Goal: Task Accomplishment & Management: Manage account settings

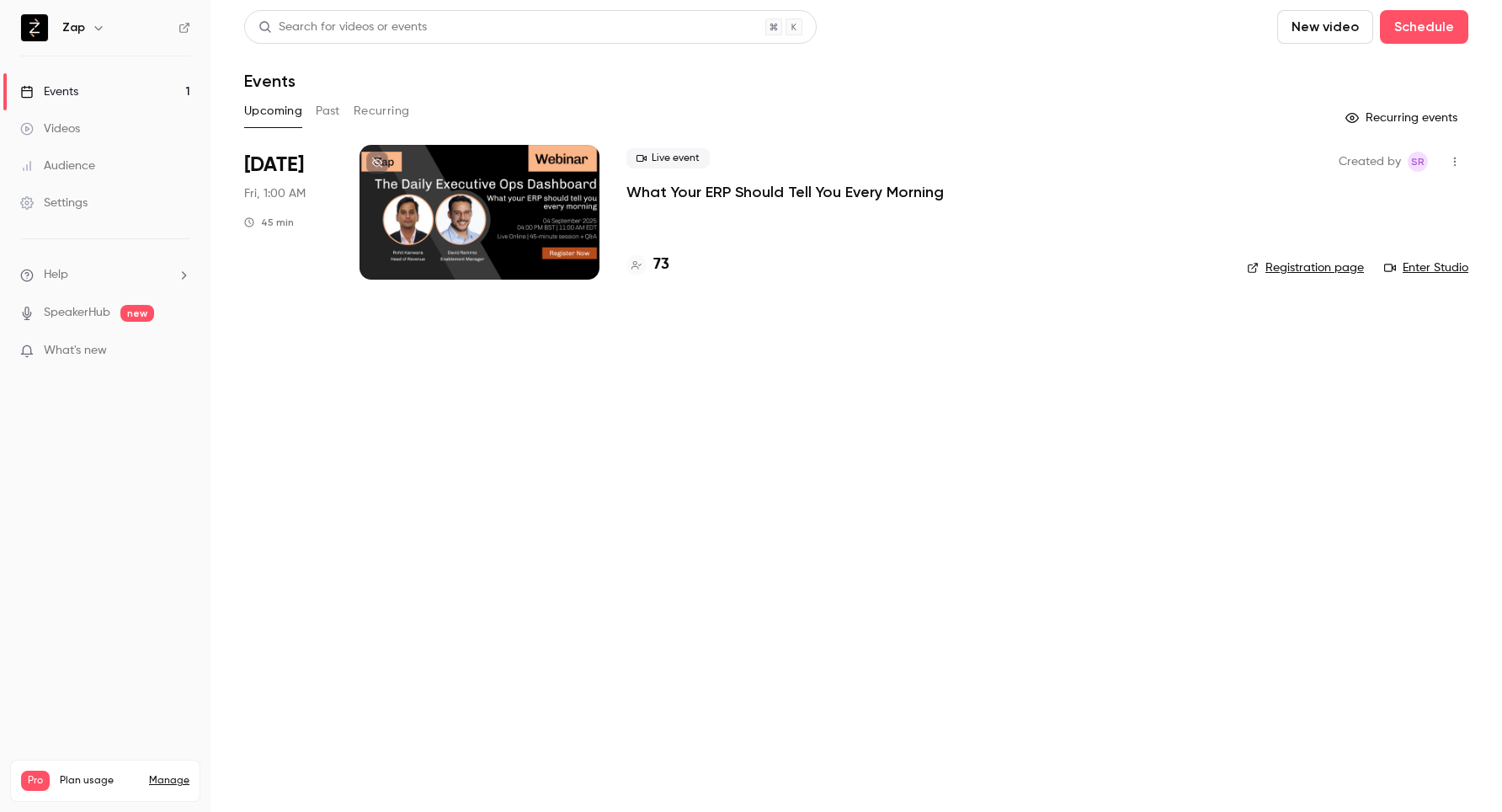
click at [735, 190] on p "What Your ERP Should Tell You Every Morning" at bounding box center [785, 192] width 318 height 20
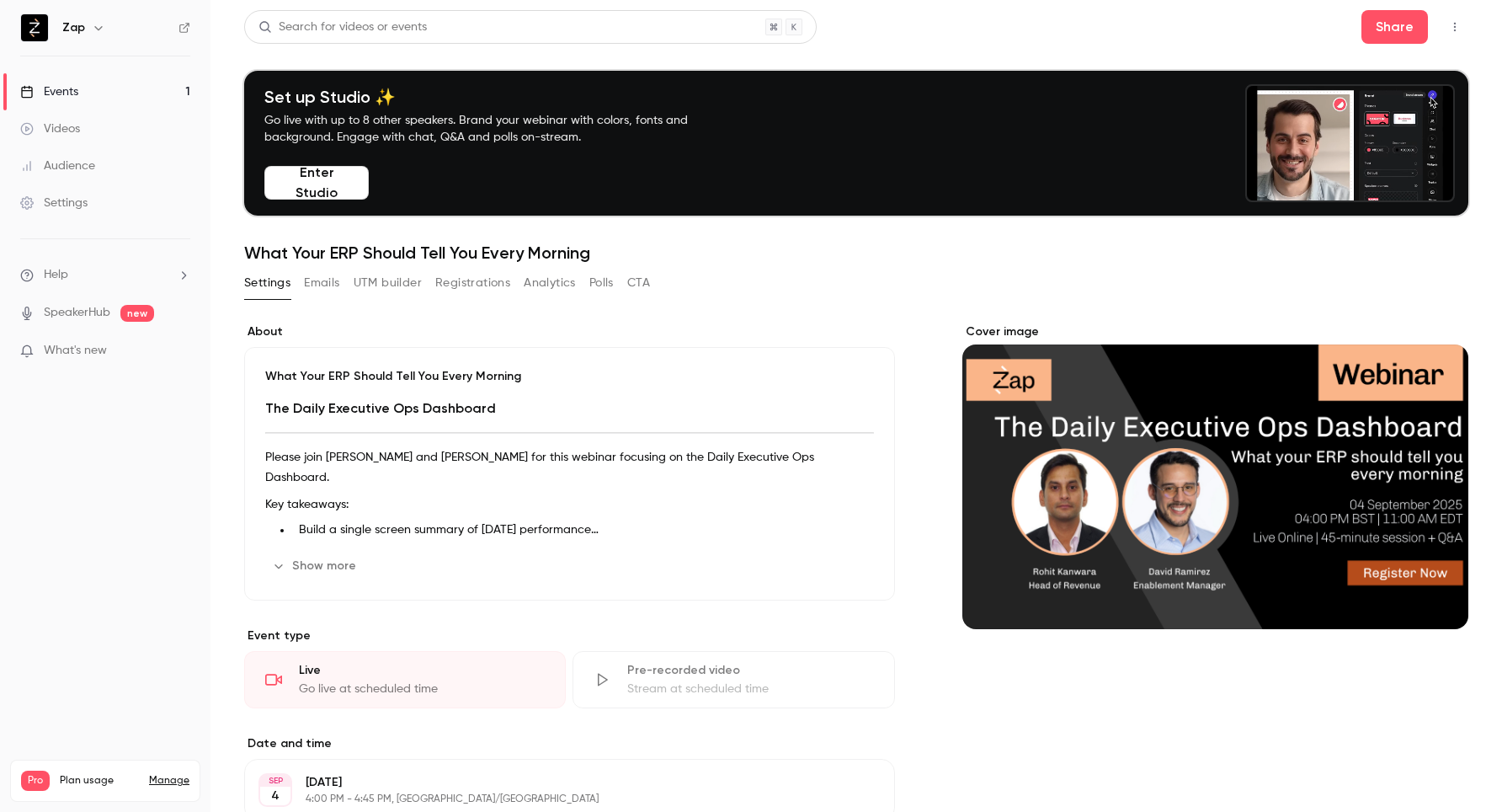
click at [483, 282] on button "Registrations" at bounding box center [473, 283] width 75 height 27
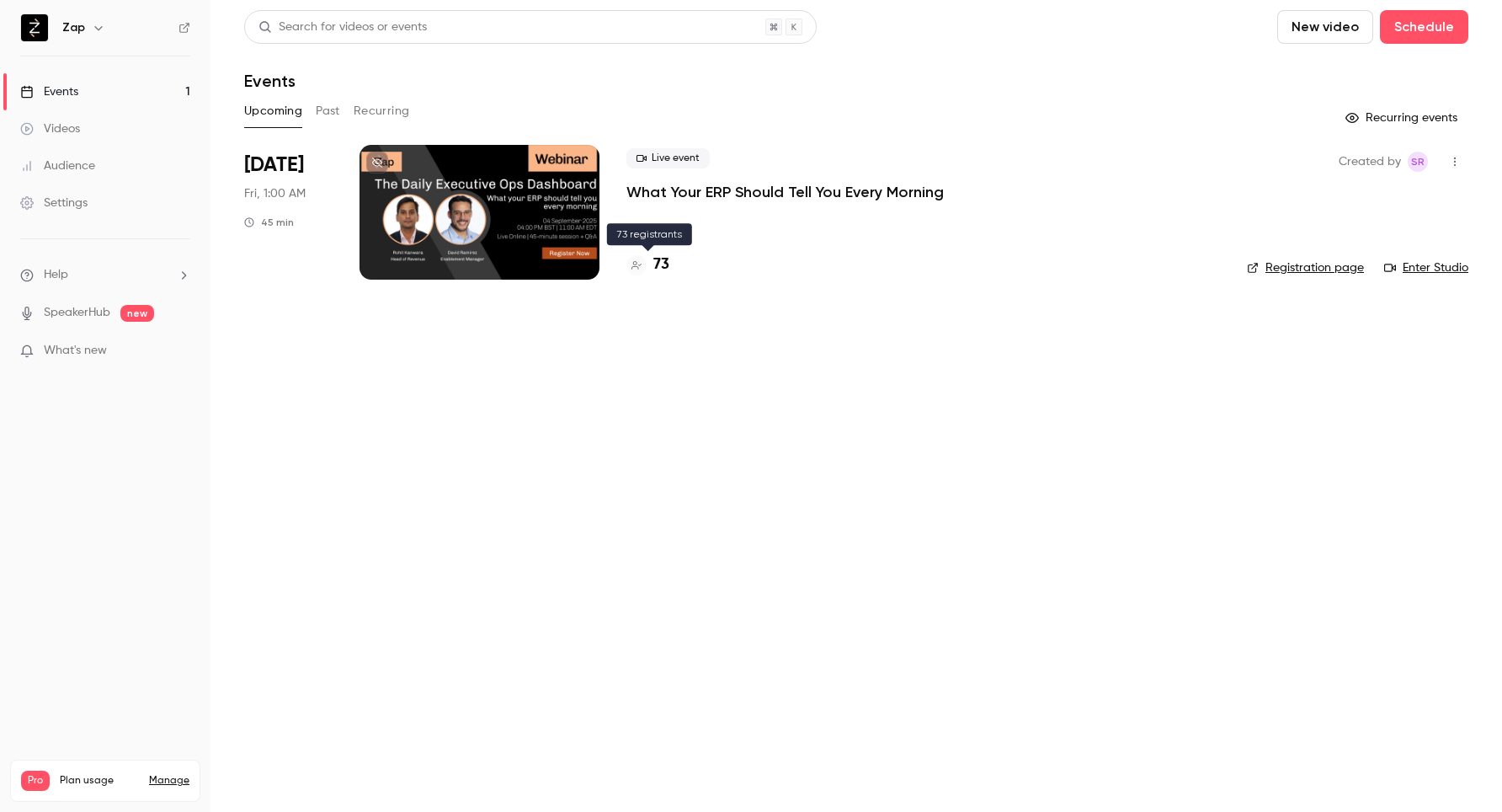
click at [654, 264] on h4 "73" at bounding box center [661, 265] width 16 height 23
